Goal: Task Accomplishment & Management: Use online tool/utility

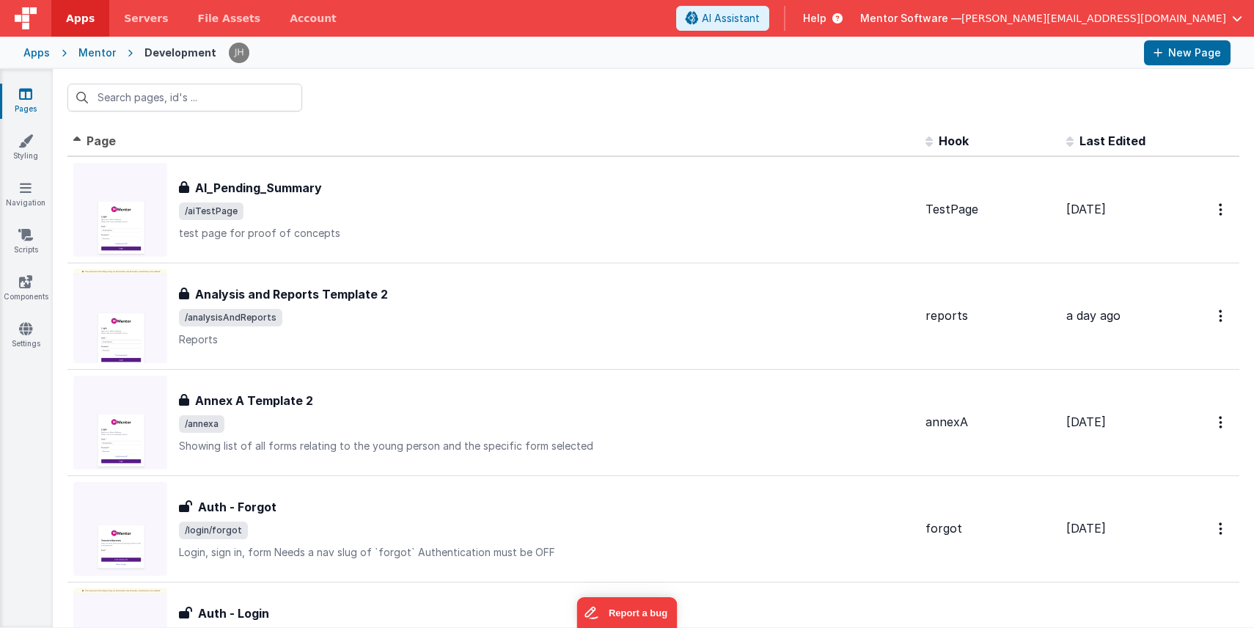
click at [182, 101] on input "text" at bounding box center [184, 98] width 235 height 28
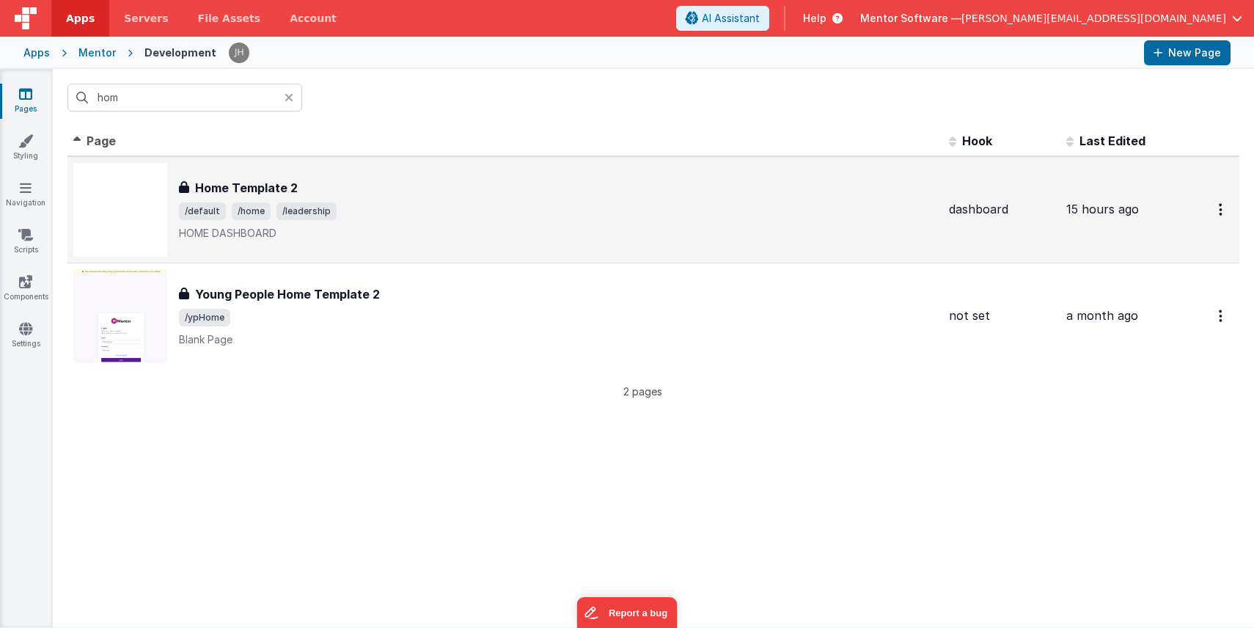
type input "hom"
click at [257, 207] on span "/home" at bounding box center [251, 211] width 39 height 18
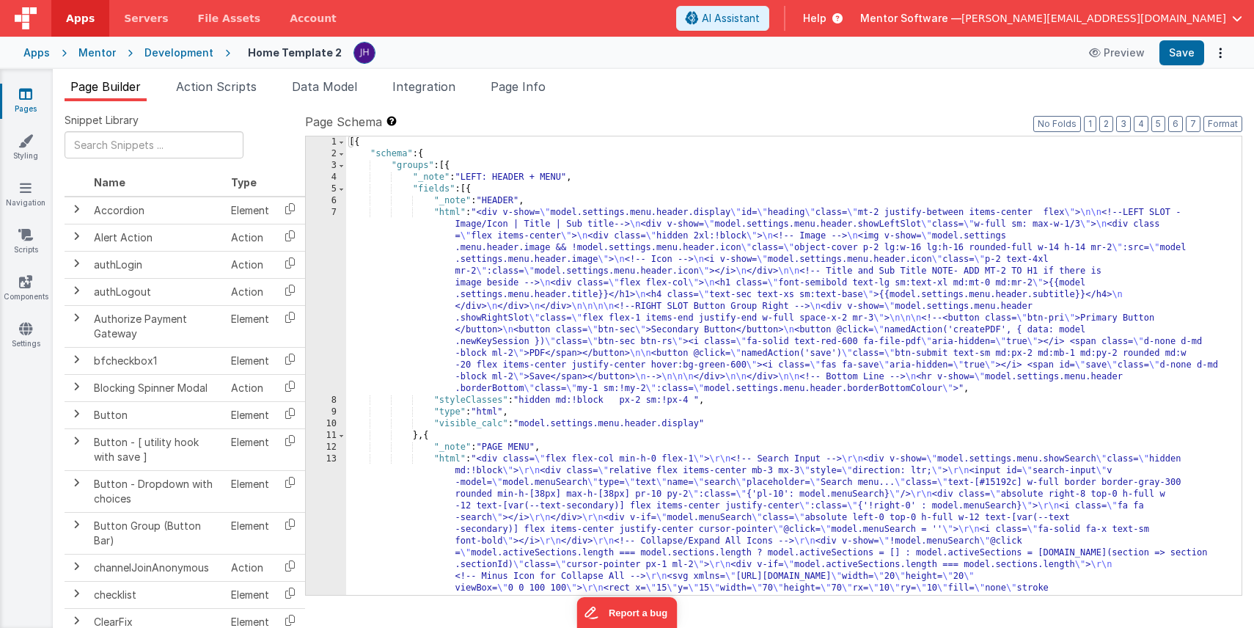
click at [33, 95] on link "Pages" at bounding box center [25, 101] width 53 height 29
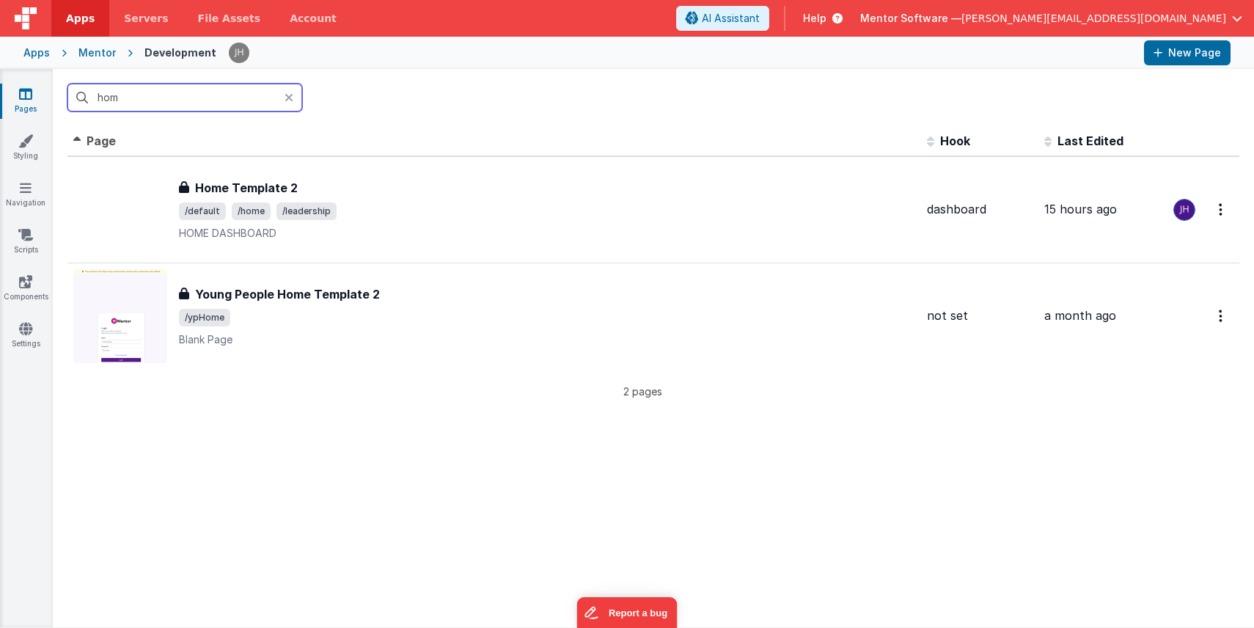
click at [130, 100] on input "hom" at bounding box center [184, 98] width 235 height 28
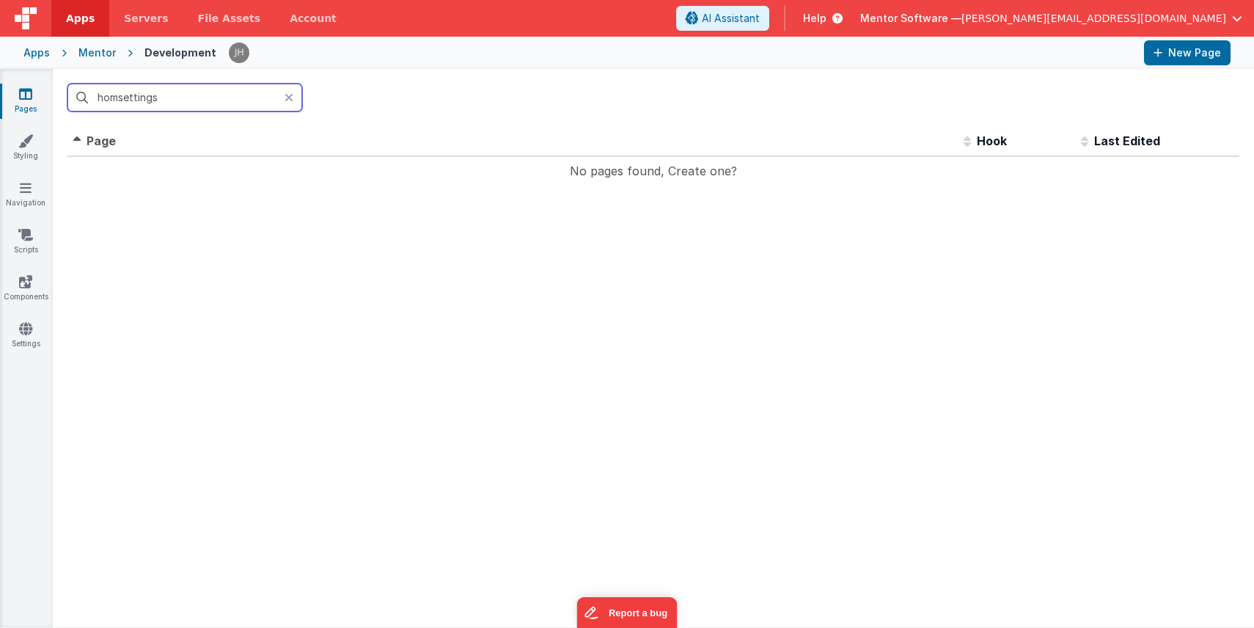
drag, startPoint x: 169, startPoint y: 99, endPoint x: 13, endPoint y: 99, distance: 156.1
click at [13, 99] on section "Pages Styling Navigation Scripts Components Settings homsettings Id Page Descri…" at bounding box center [627, 348] width 1254 height 558
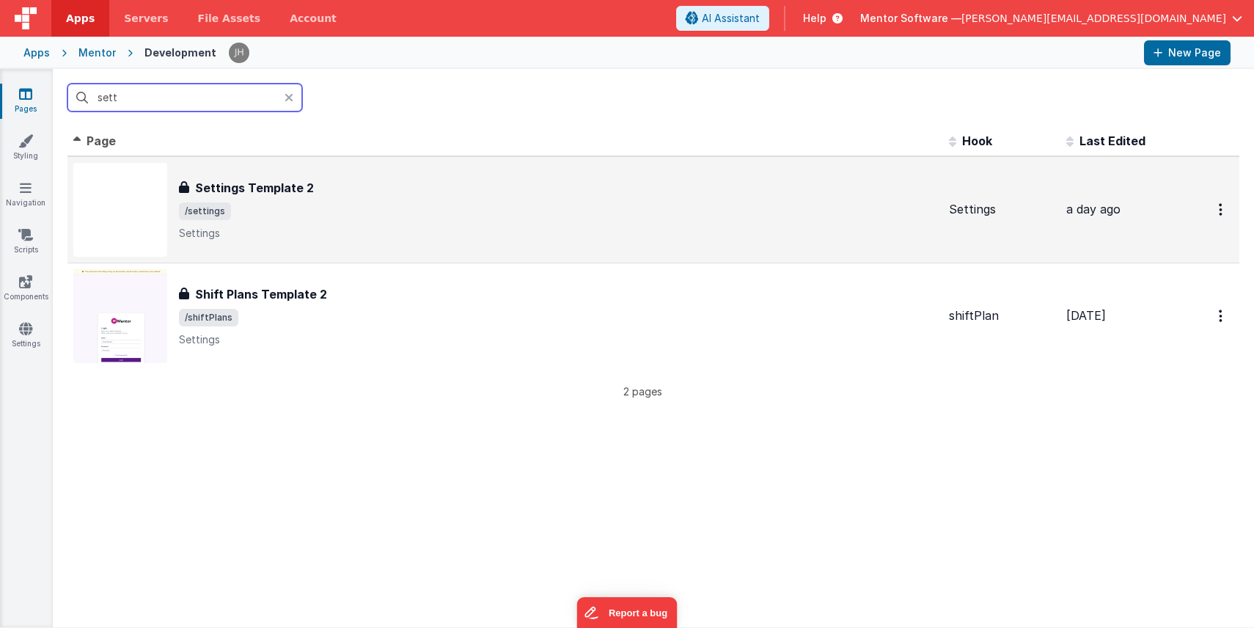
type input "sett"
click at [225, 210] on span "/settings" at bounding box center [205, 211] width 52 height 18
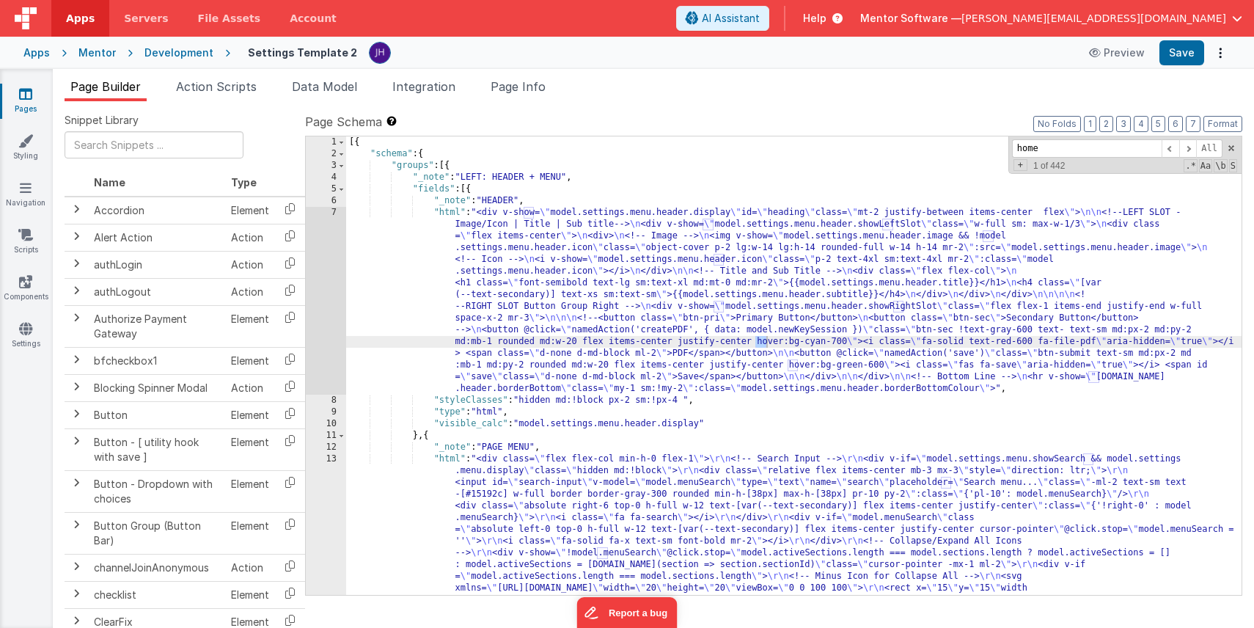
scroll to position [1054, 0]
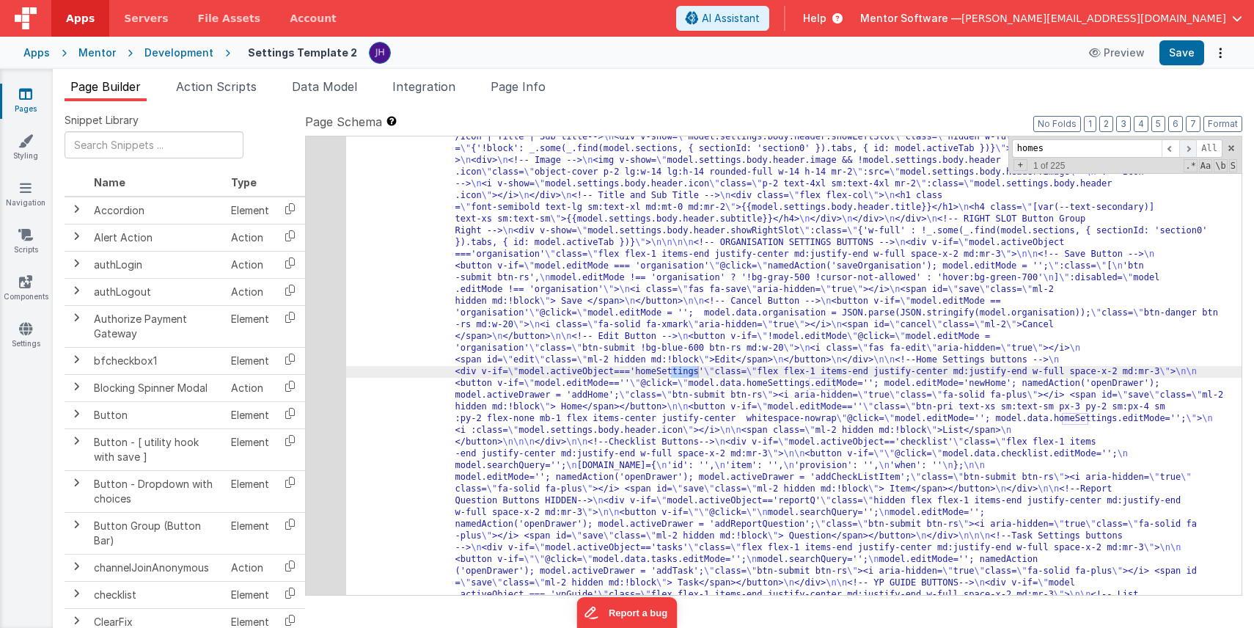
type input "homes"
click at [1191, 148] on span at bounding box center [1188, 148] width 18 height 18
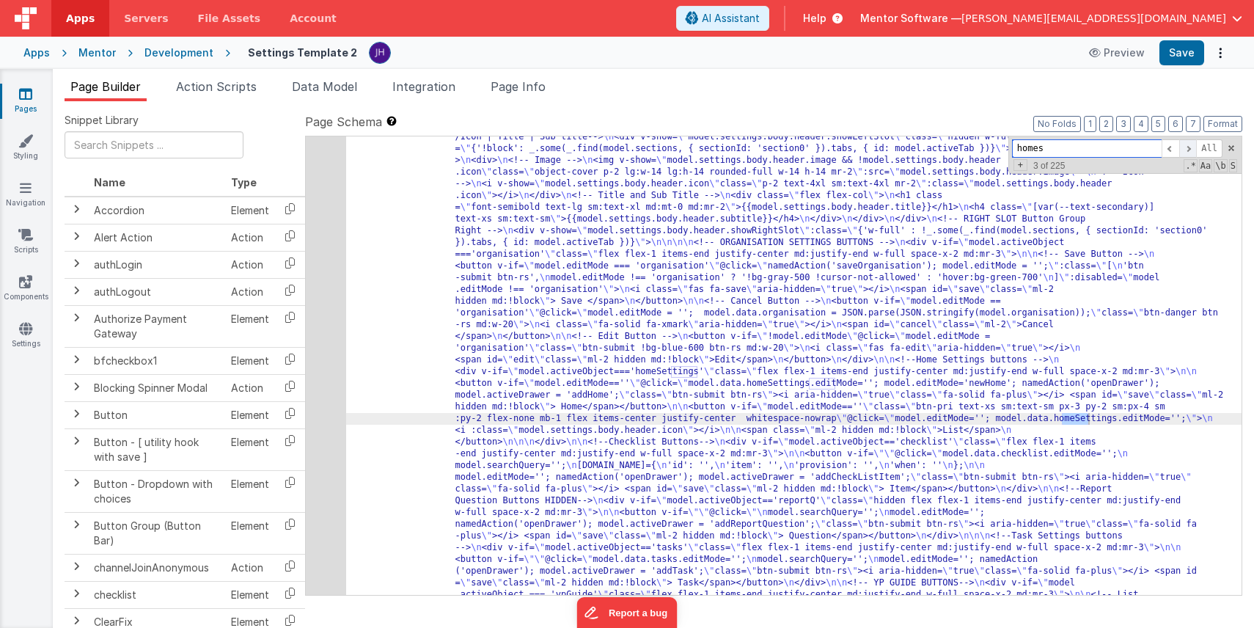
click at [1191, 148] on span at bounding box center [1188, 148] width 18 height 18
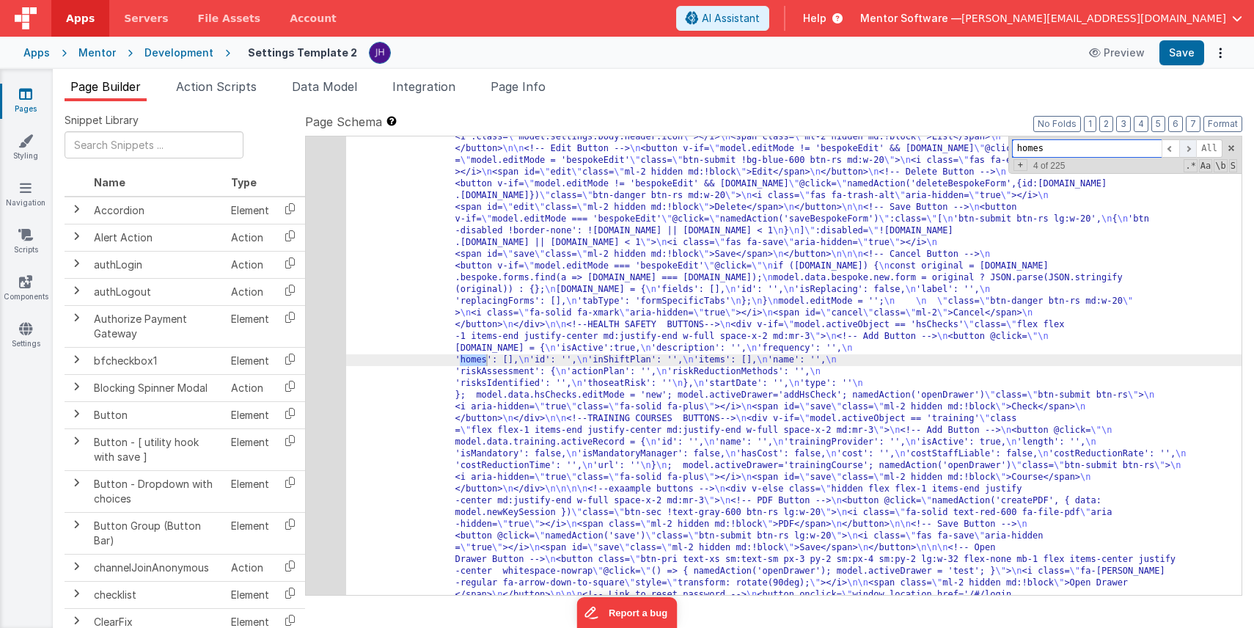
click at [1191, 148] on span at bounding box center [1188, 148] width 18 height 18
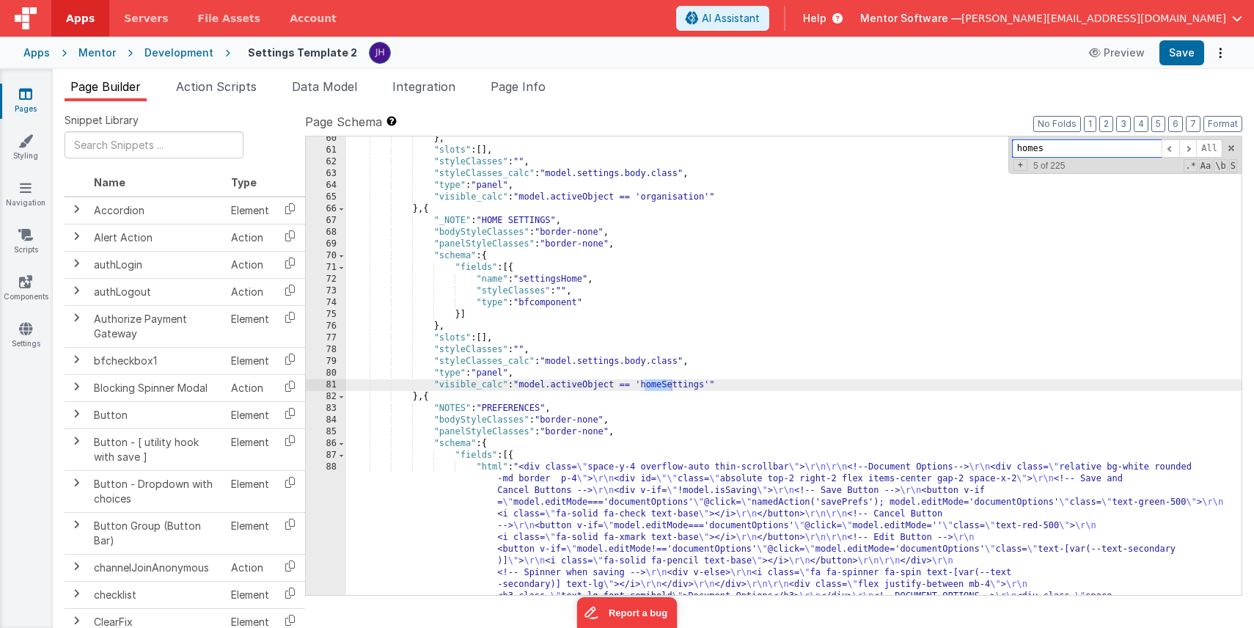
scroll to position [3984, 0]
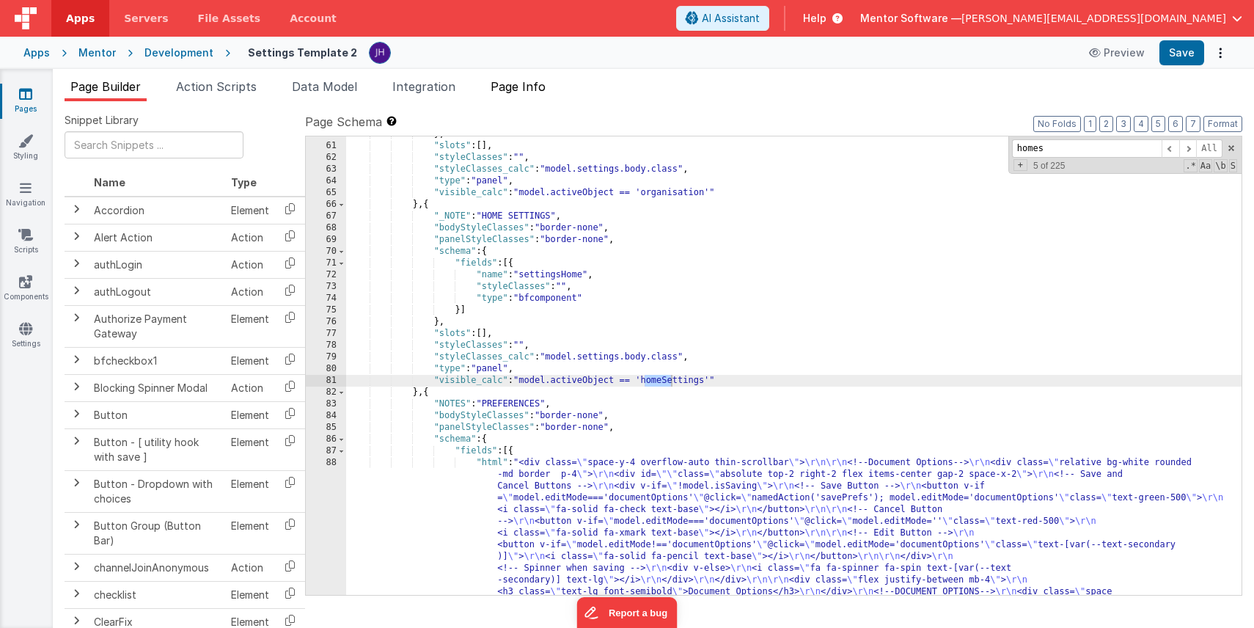
click at [515, 87] on span "Page Info" at bounding box center [517, 86] width 55 height 15
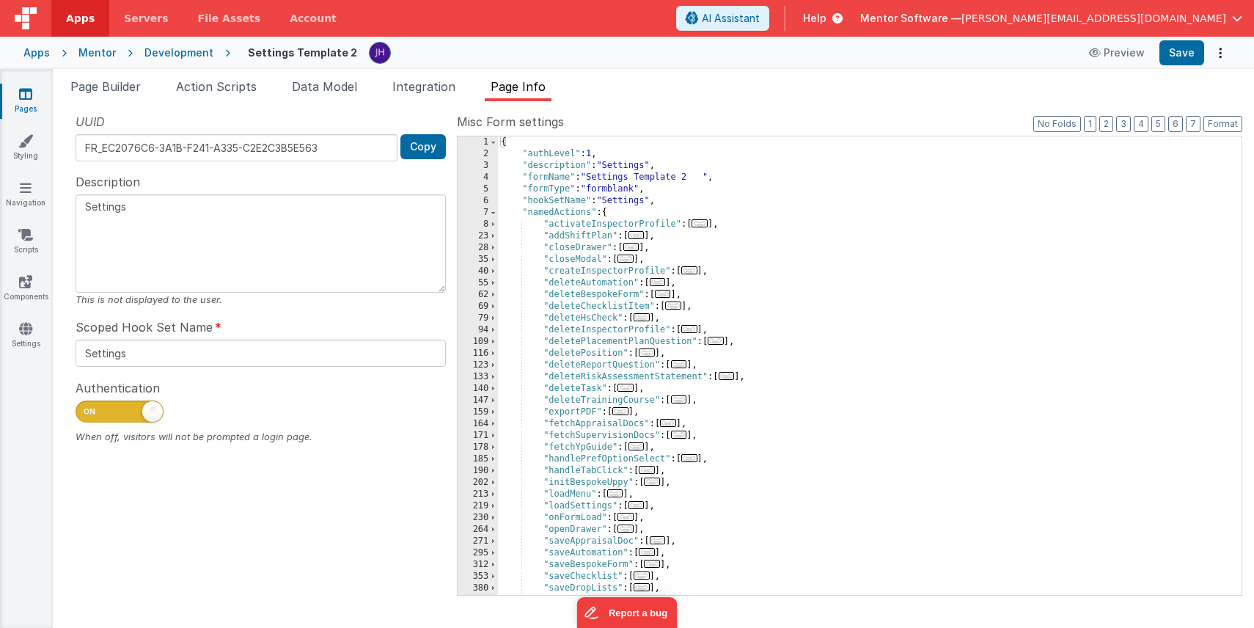
click at [706, 227] on span "..." at bounding box center [699, 223] width 16 height 8
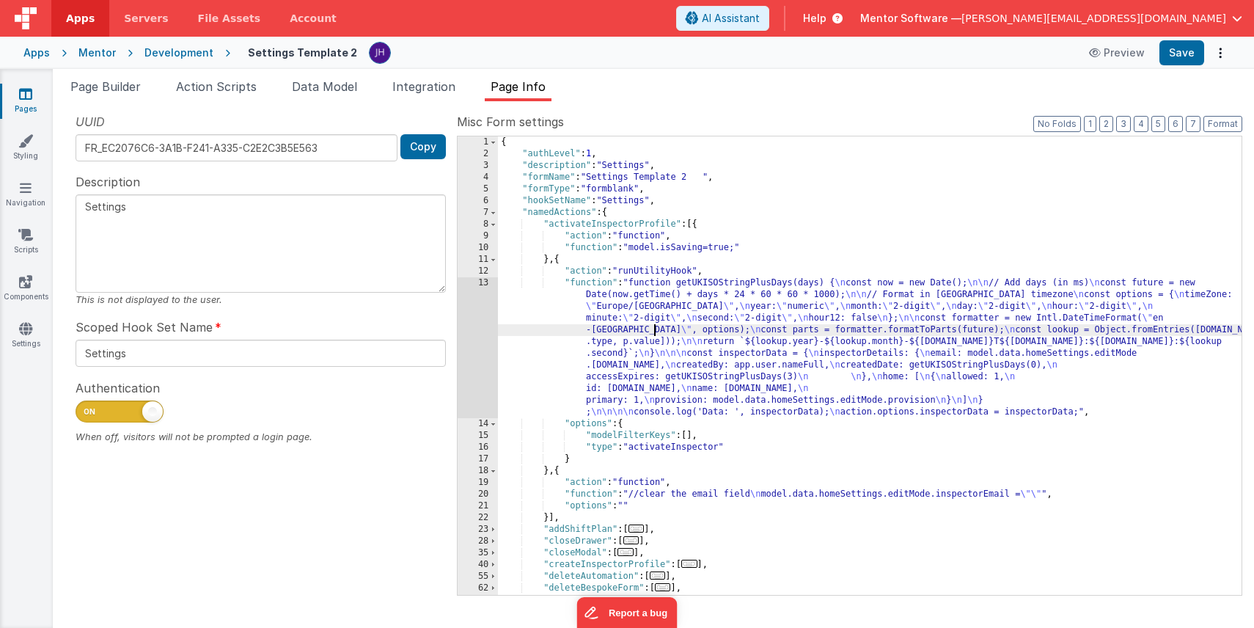
click at [656, 334] on div "{ "authLevel" : 1 , "description" : "Settings" , "formName" : "Settings Templat…" at bounding box center [869, 377] width 743 height 482
click at [477, 325] on div "13" at bounding box center [477, 347] width 40 height 141
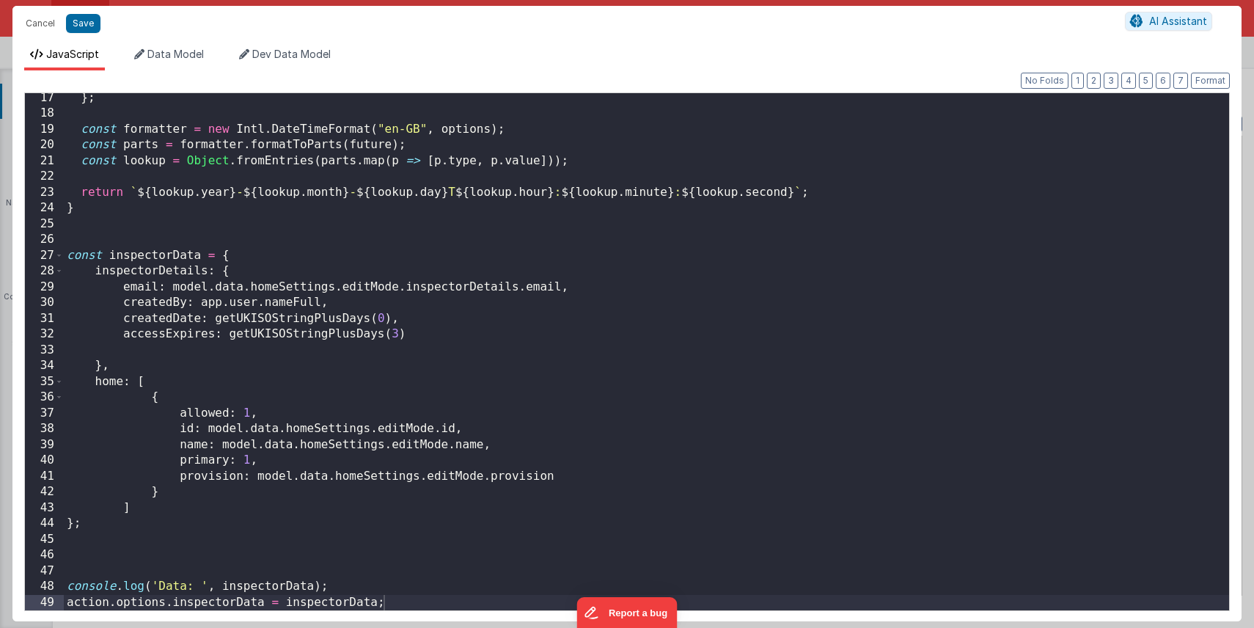
scroll to position [255, 0]
click at [87, 27] on button "Save" at bounding box center [83, 23] width 34 height 19
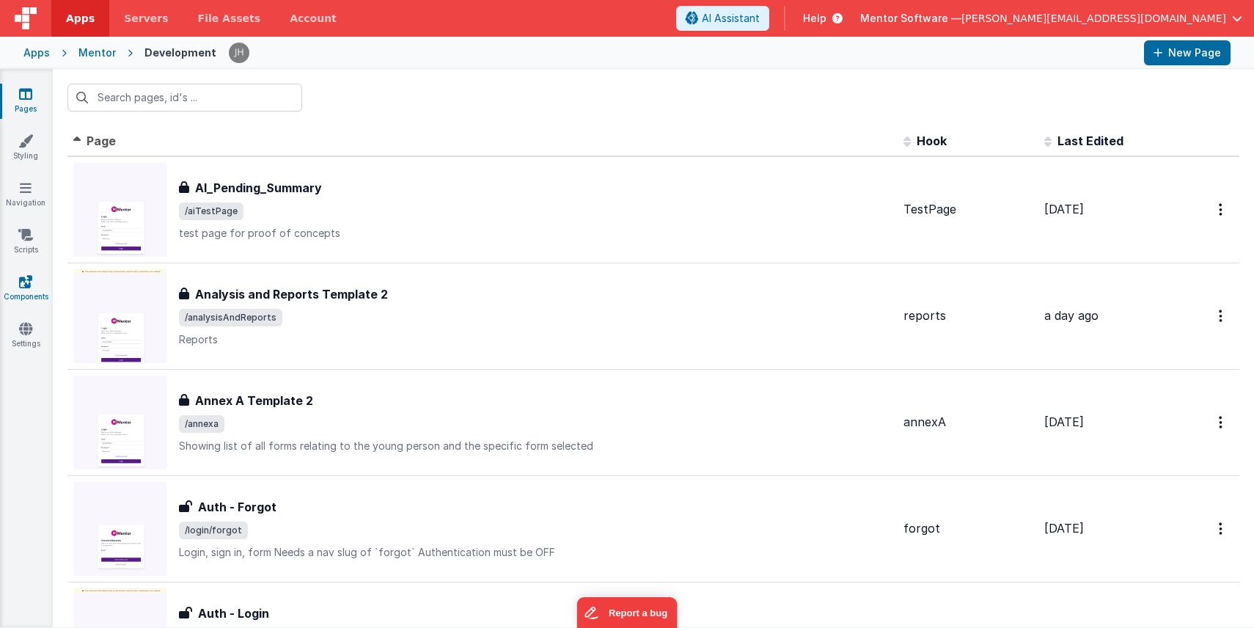
click at [28, 284] on icon at bounding box center [25, 281] width 13 height 15
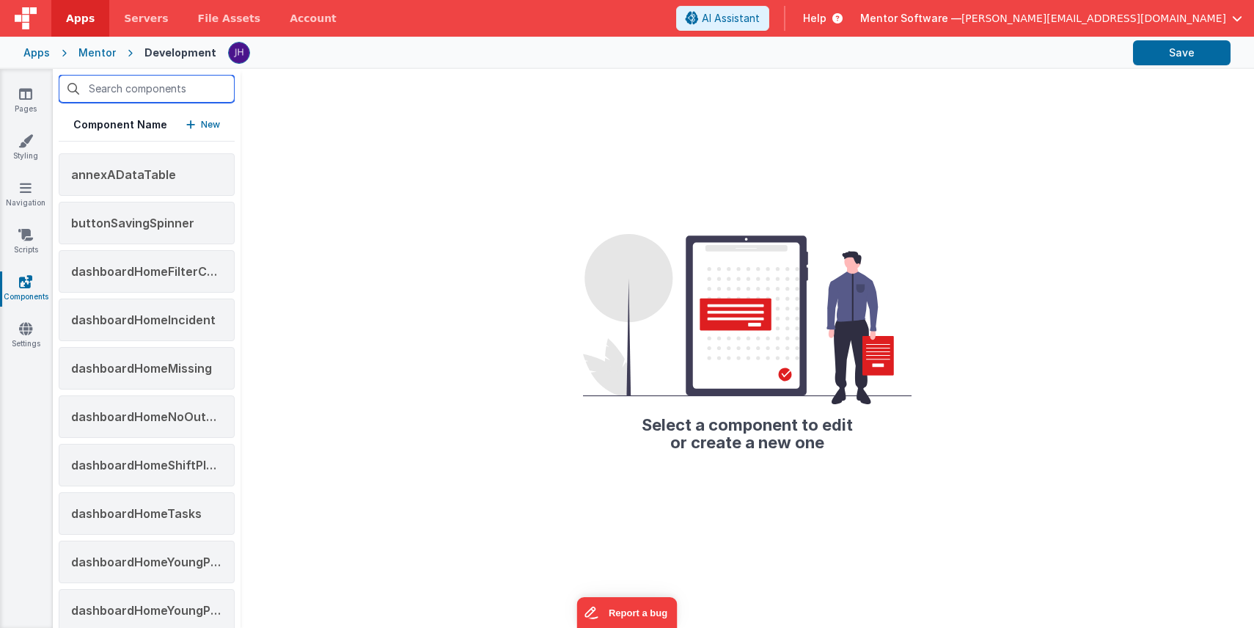
click at [127, 92] on input "text" at bounding box center [147, 89] width 176 height 28
click at [140, 92] on input "text" at bounding box center [147, 89] width 176 height 28
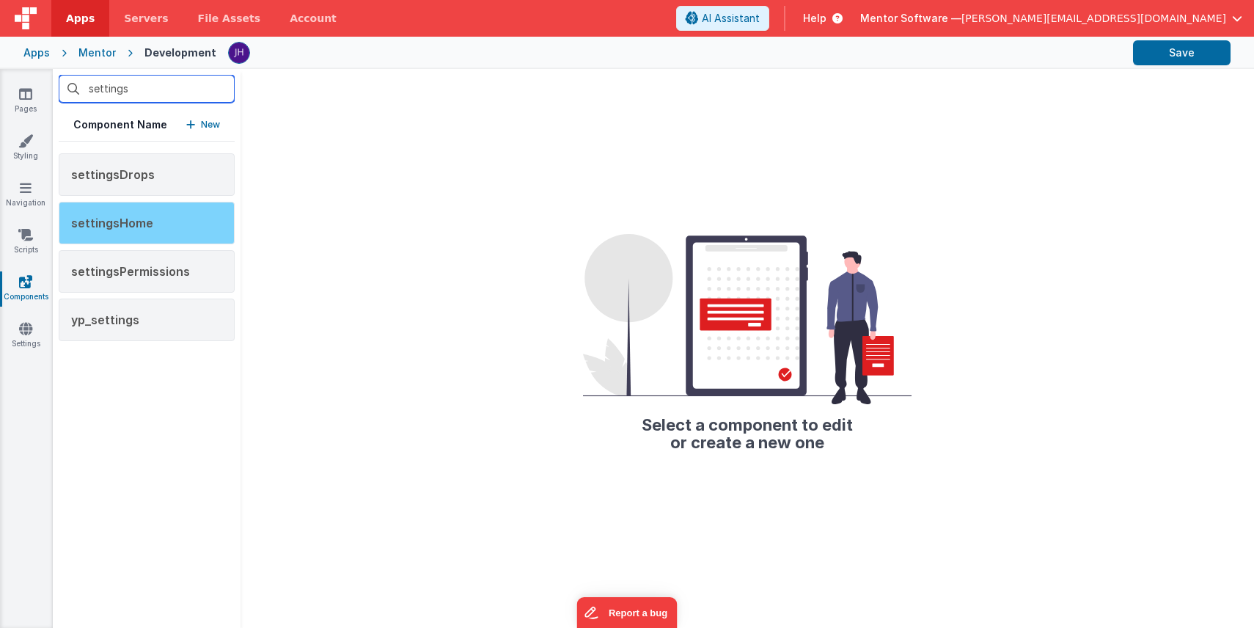
type input "settings"
click at [151, 220] on div "settingsHome" at bounding box center [147, 223] width 176 height 43
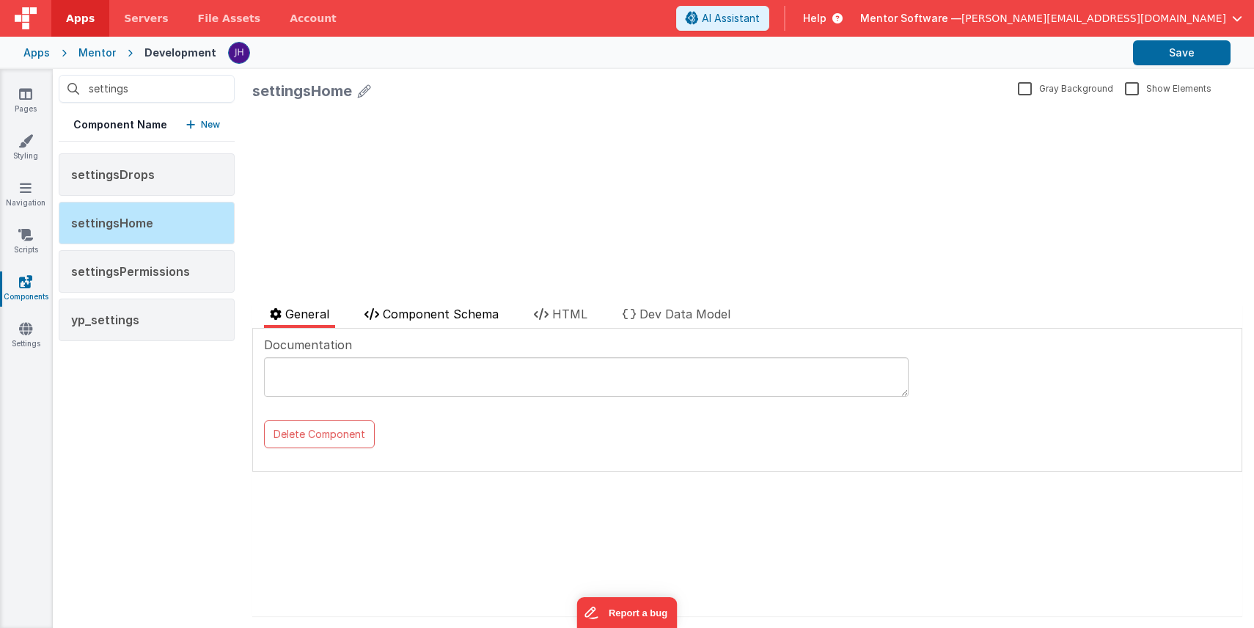
click at [415, 316] on span "Component Schema" at bounding box center [441, 313] width 116 height 15
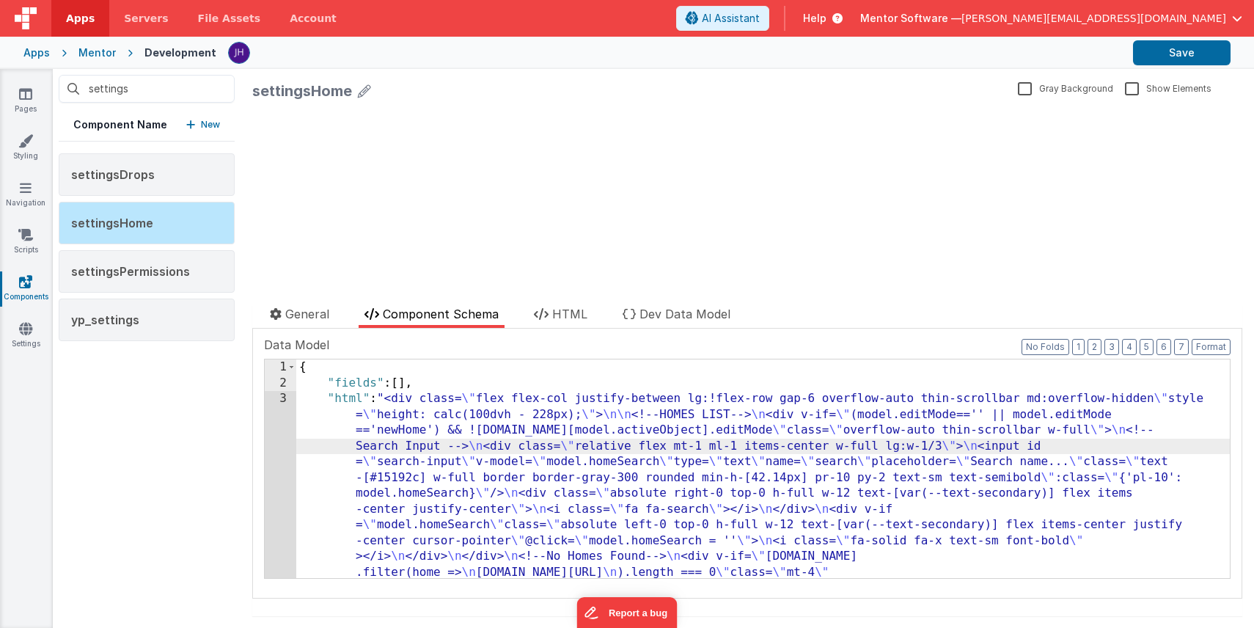
scroll to position [3674, 0]
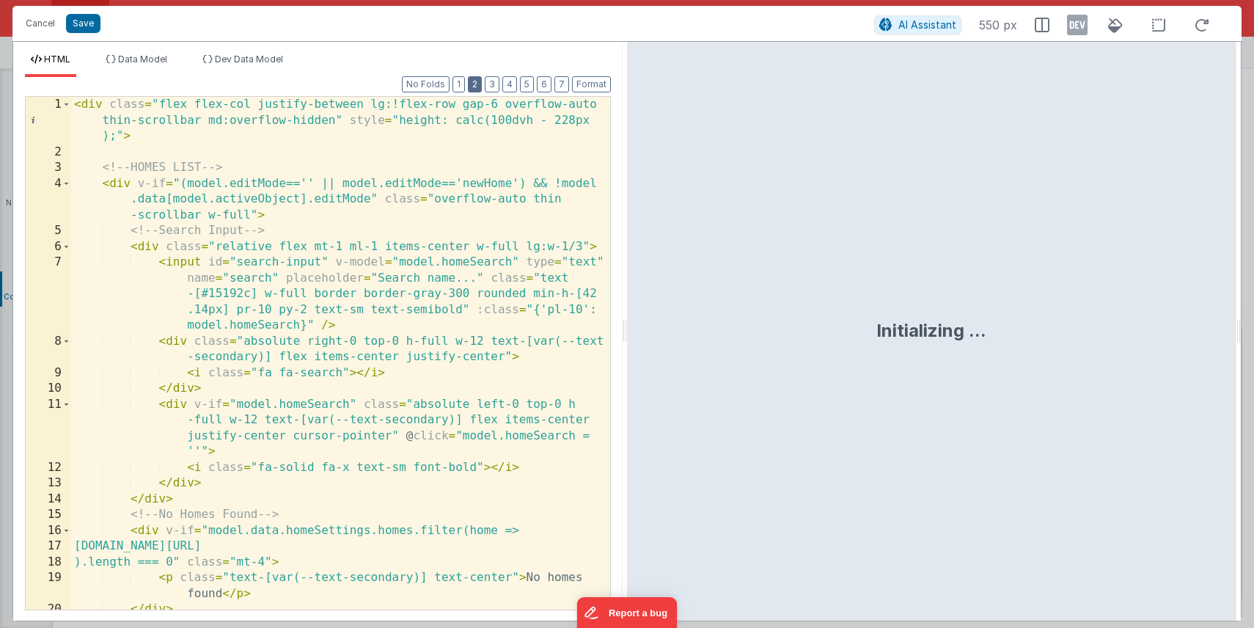
click at [481, 87] on button "2" at bounding box center [475, 84] width 14 height 16
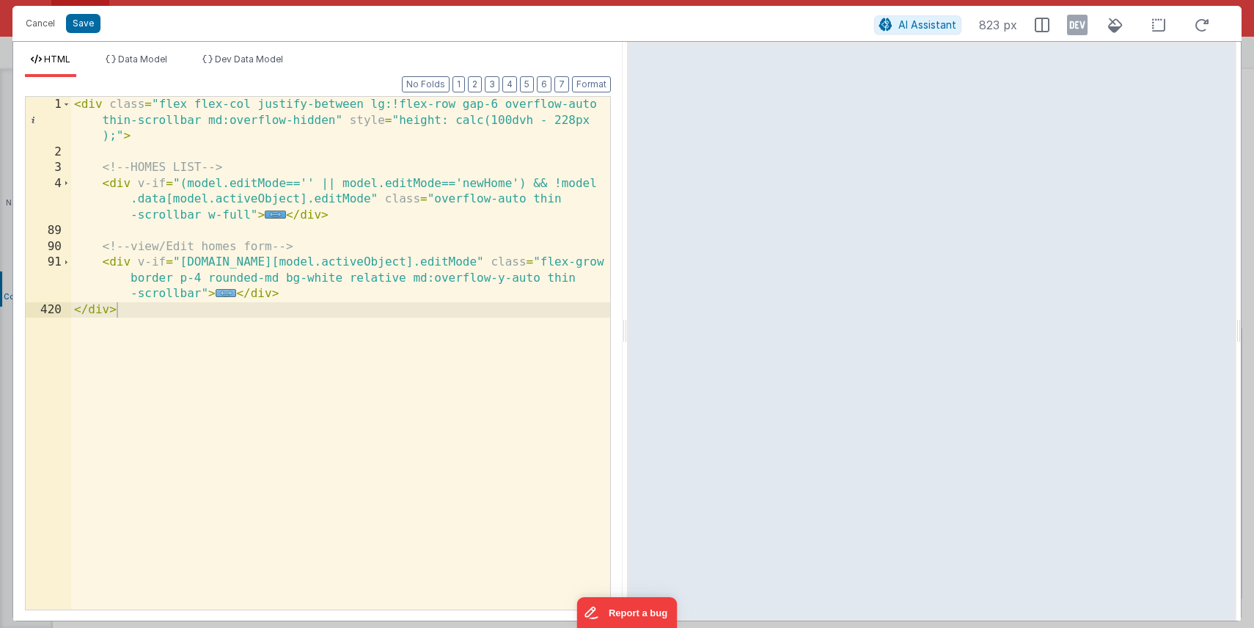
click at [224, 293] on span "..." at bounding box center [226, 293] width 21 height 8
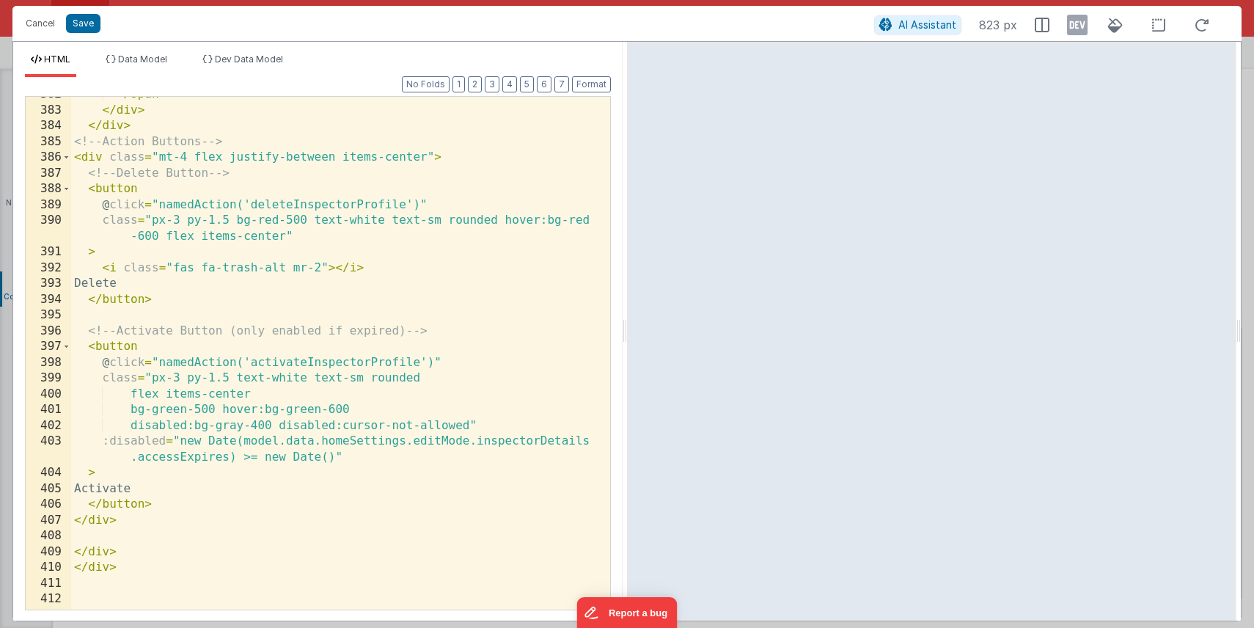
scroll to position [8795, 0]
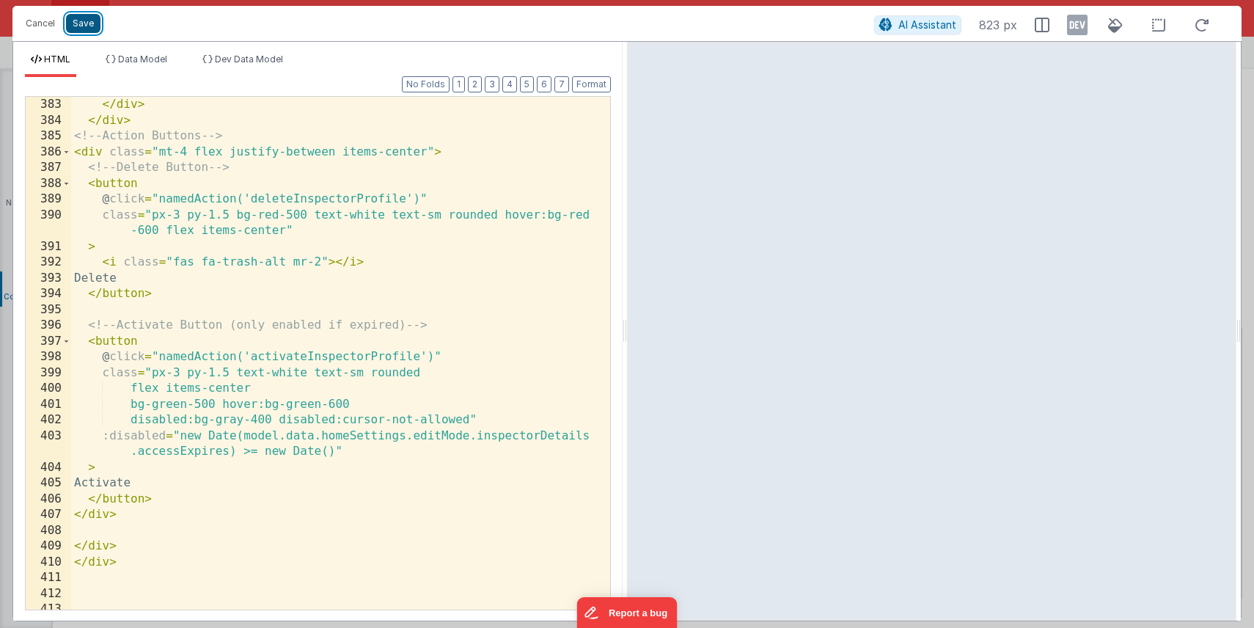
click at [84, 22] on button "Save" at bounding box center [83, 23] width 34 height 19
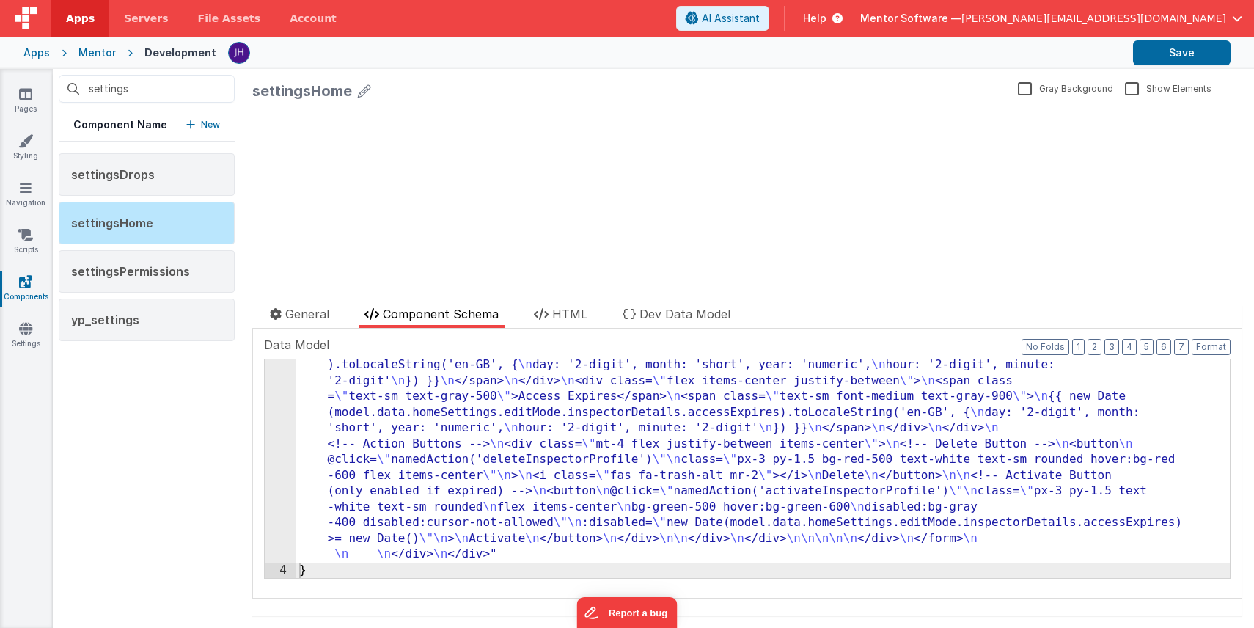
scroll to position [3548, 0]
click at [32, 96] on link "Pages" at bounding box center [25, 101] width 53 height 29
